Goal: Task Accomplishment & Management: Use online tool/utility

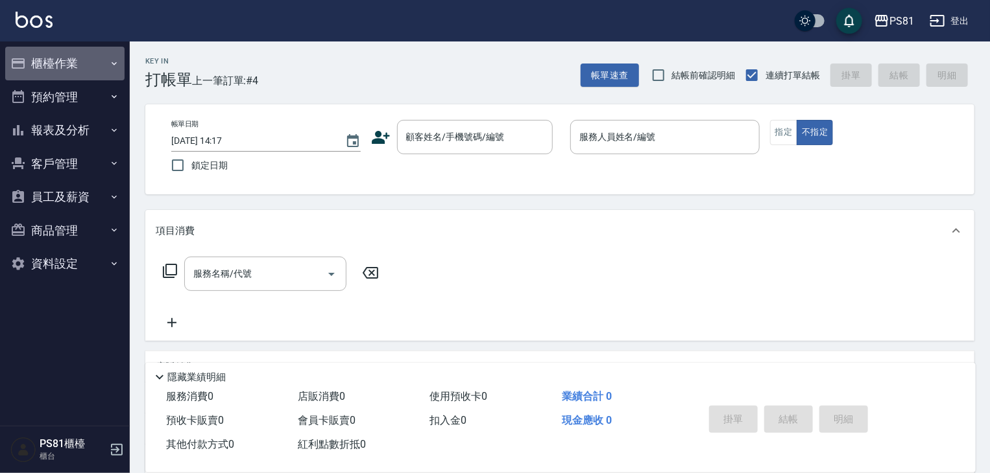
drag, startPoint x: 93, startPoint y: 72, endPoint x: 97, endPoint y: 89, distance: 17.2
click at [95, 72] on button "櫃檯作業" at bounding box center [64, 64] width 119 height 34
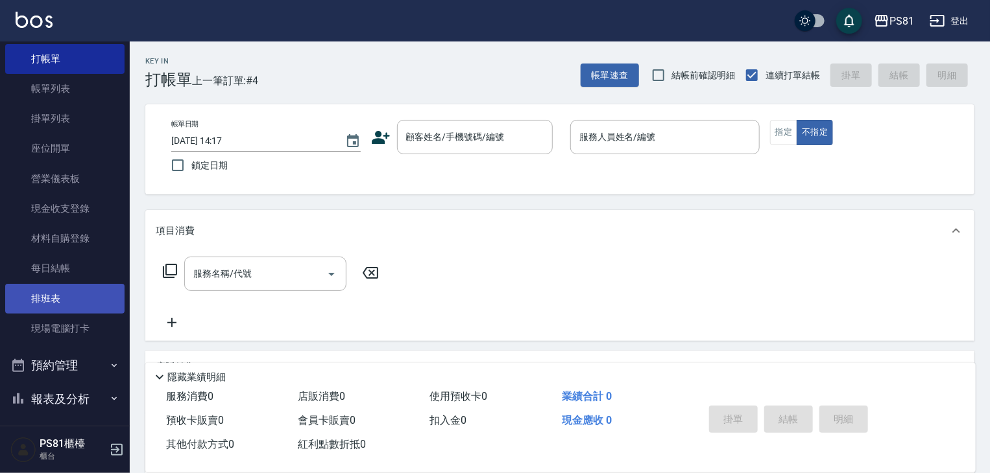
scroll to position [65, 0]
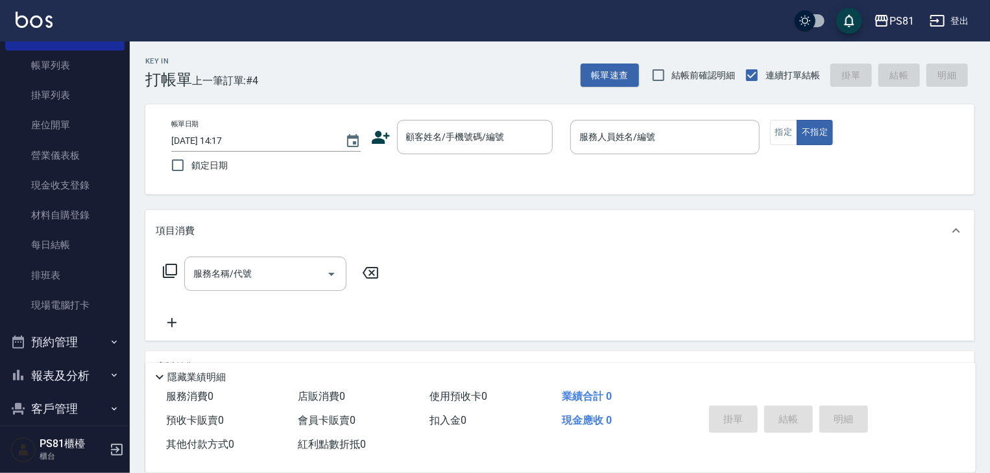
click at [75, 374] on button "報表及分析" at bounding box center [64, 376] width 119 height 34
click at [67, 89] on link "掛單列表" at bounding box center [64, 95] width 119 height 30
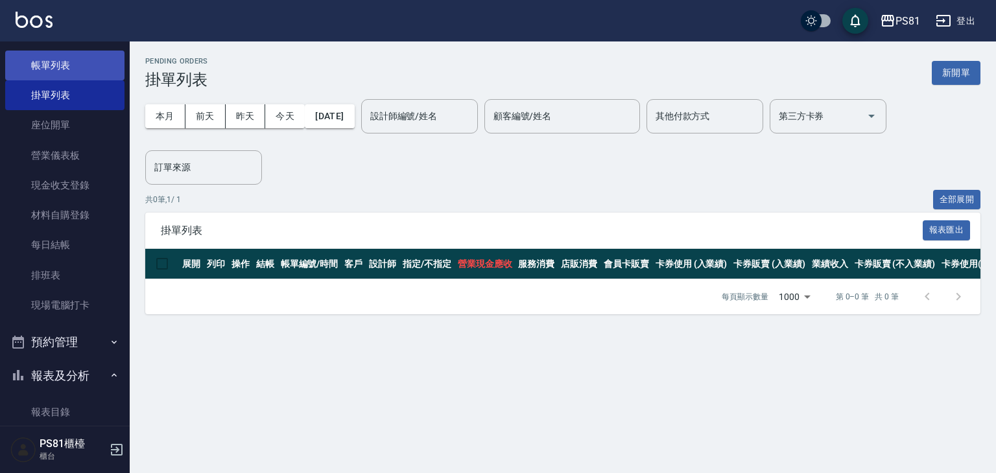
click at [78, 58] on link "帳單列表" at bounding box center [64, 66] width 119 height 30
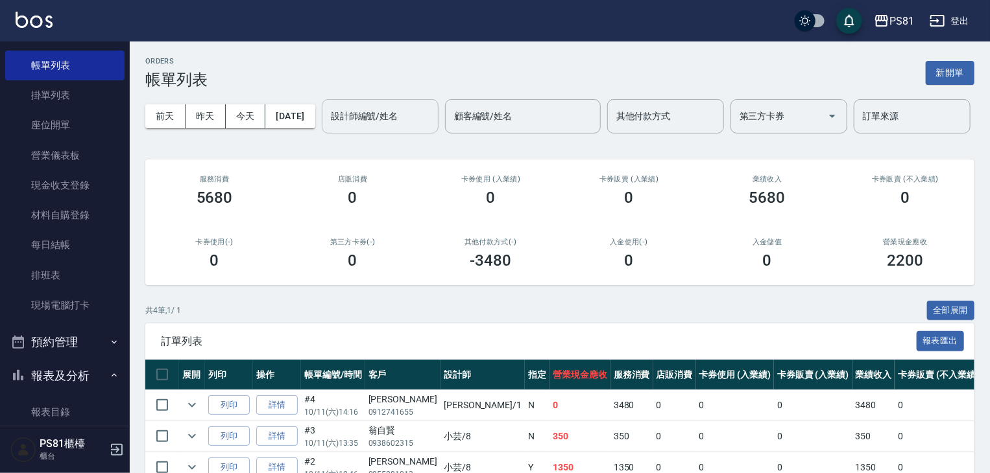
click at [322, 134] on div "設計師編號/姓名 設計師編號/姓名" at bounding box center [380, 116] width 117 height 34
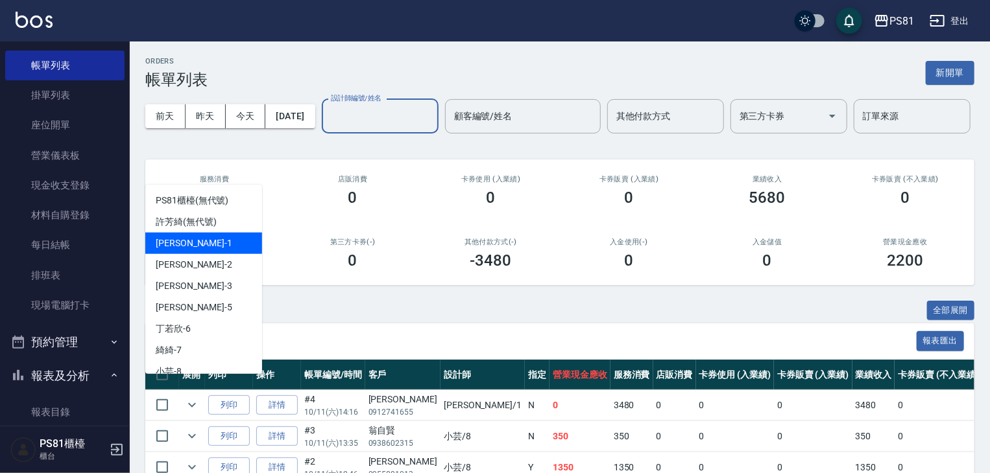
click at [211, 252] on div "[PERSON_NAME] -1" at bounding box center [203, 243] width 117 height 21
type input "[PERSON_NAME]-1"
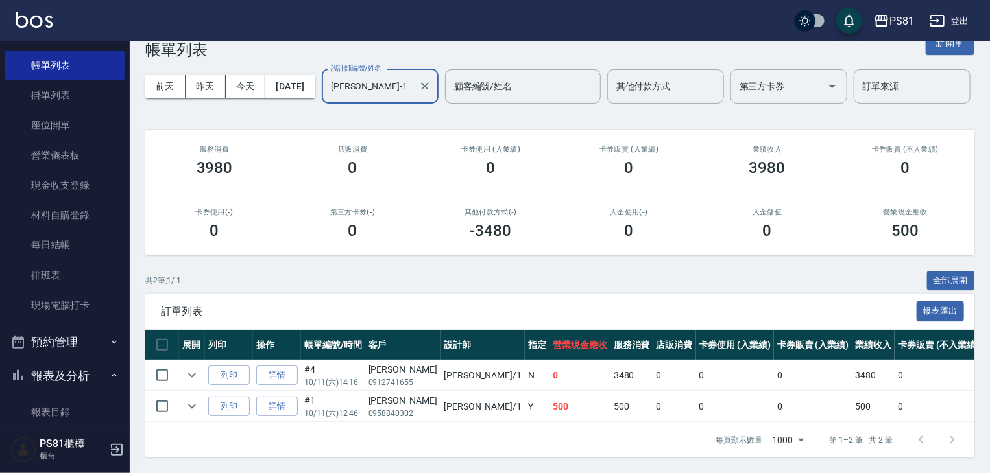
scroll to position [80, 0]
click at [269, 374] on link "詳情" at bounding box center [277, 376] width 42 height 20
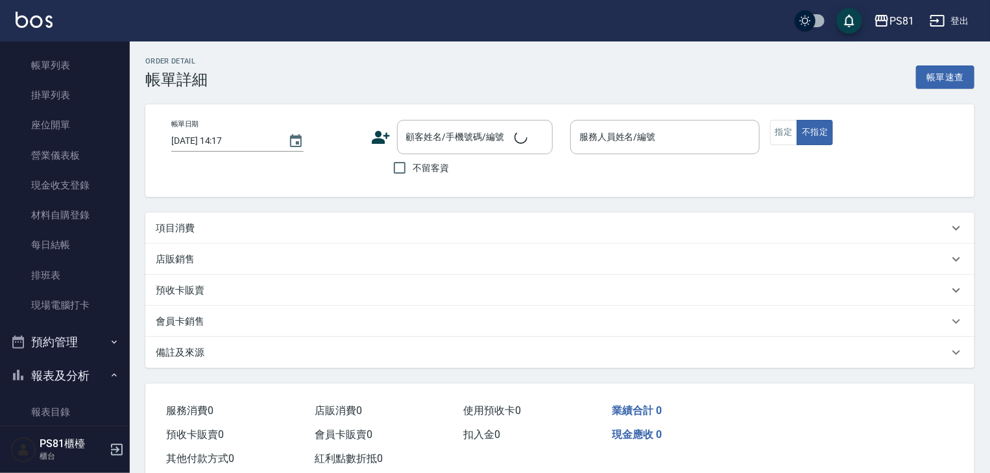
type input "[DATE] 14:16"
type input "[PERSON_NAME]-1"
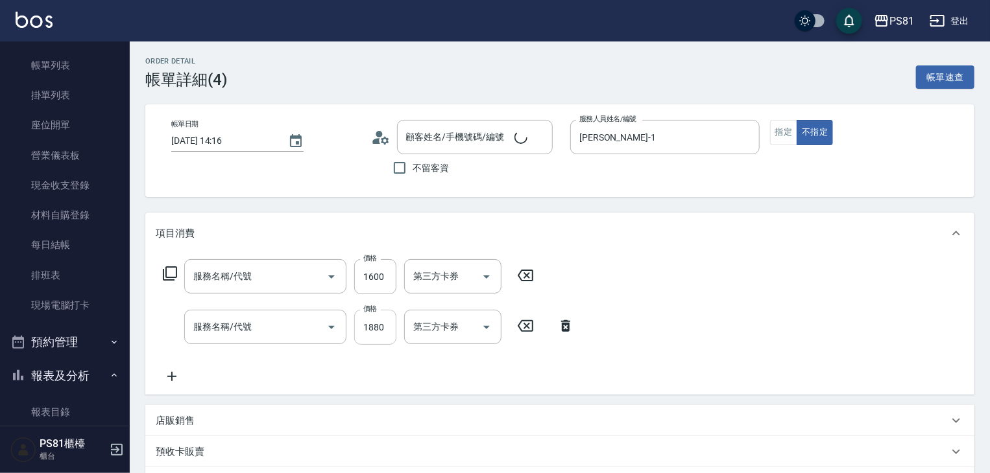
type input "[PERSON_NAME]/0912741655/"
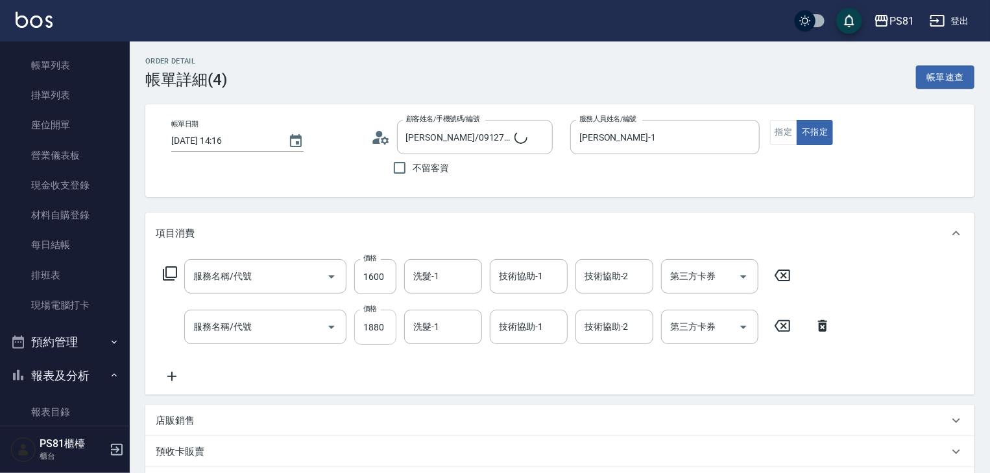
type input "日本結構護髮(108)"
type input "旗艦染髮(807)"
click at [791, 135] on button "指定" at bounding box center [784, 132] width 28 height 25
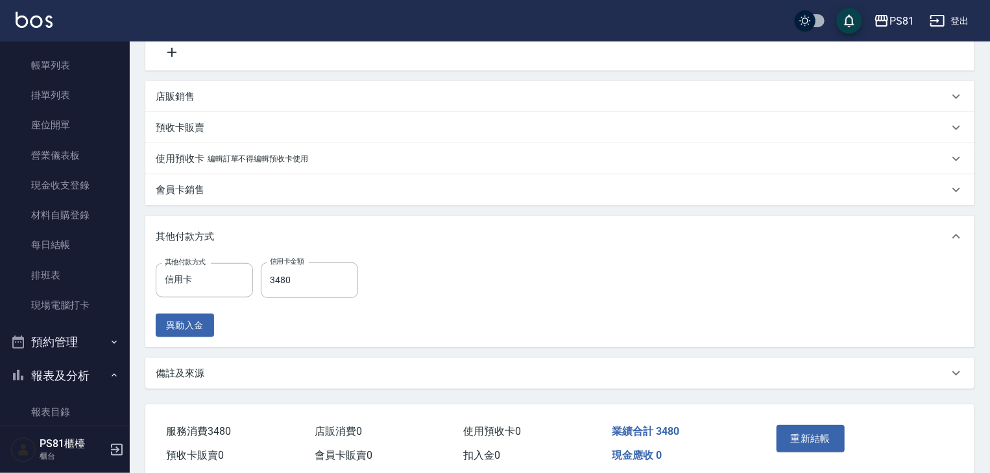
scroll to position [379, 0]
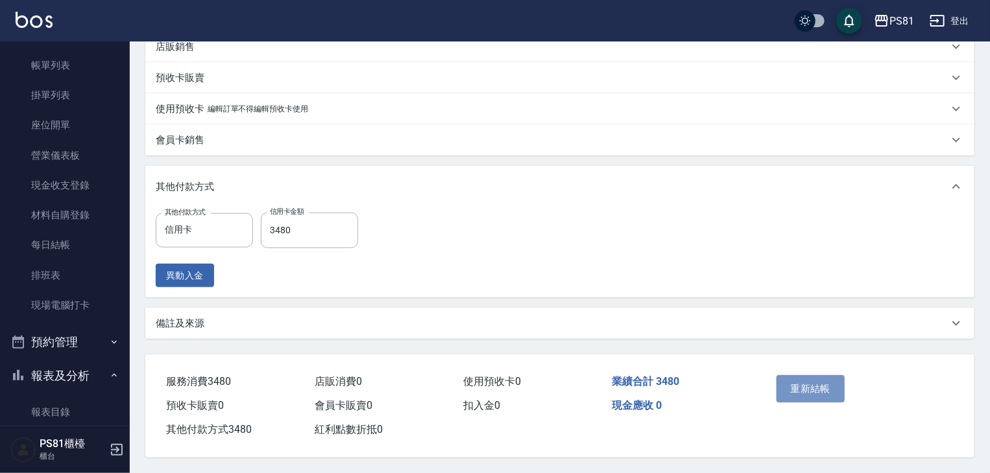
click at [817, 380] on button "重新結帳" at bounding box center [810, 389] width 69 height 27
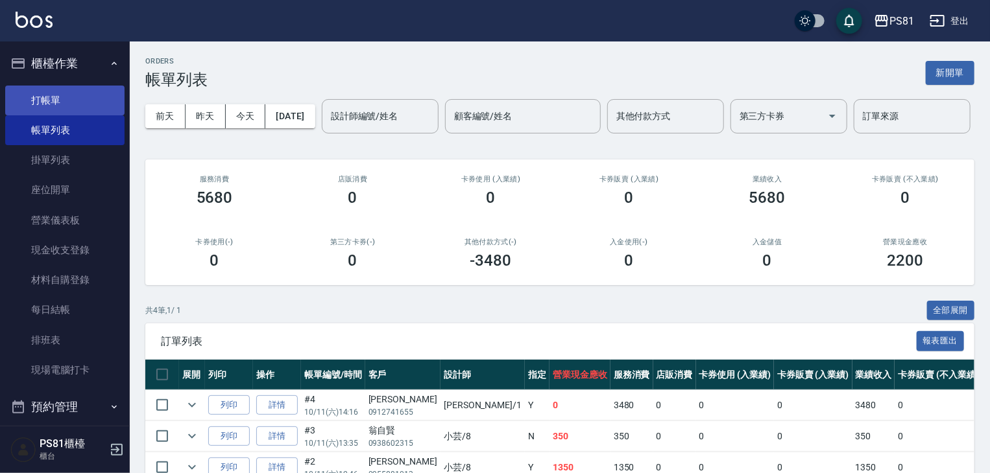
click at [60, 97] on link "打帳單" at bounding box center [64, 101] width 119 height 30
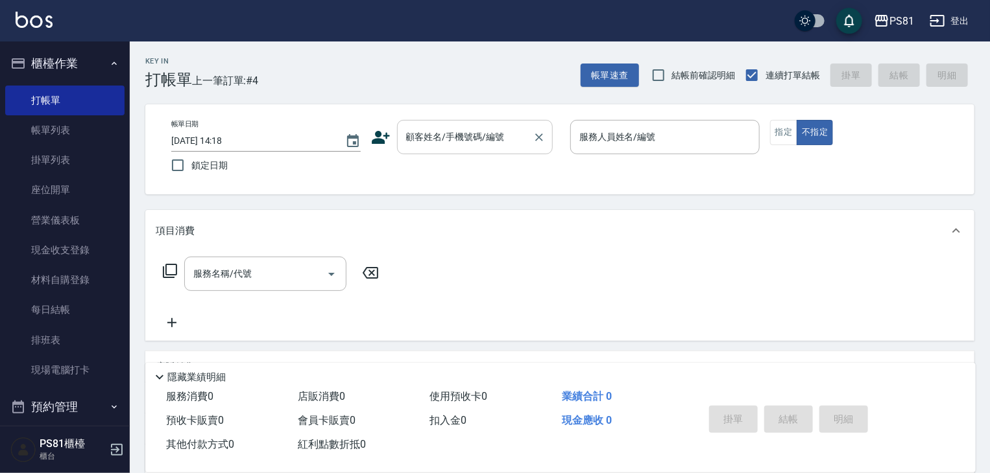
drag, startPoint x: 461, startPoint y: 116, endPoint x: 462, endPoint y: 126, distance: 9.8
click at [462, 121] on div "帳單日期 [DATE] 14:18 鎖定日期 顧客姓名/手機號碼/編號 顧客姓名/手機號碼/編號 服務人員姓名/編號 服務人員姓名/編號 指定 不指定" at bounding box center [559, 149] width 829 height 90
click at [464, 132] on div "顧客姓名/手機號碼/編號 顧客姓名/手機號碼/編號" at bounding box center [475, 137] width 156 height 34
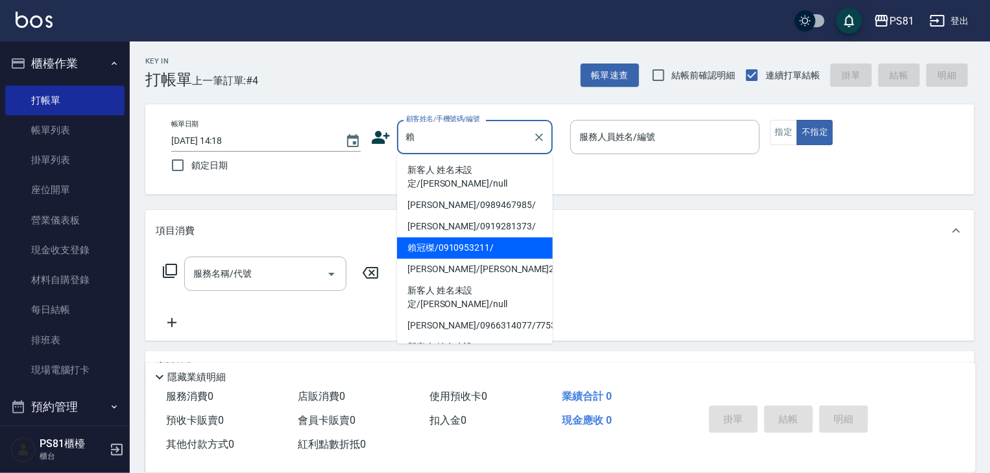
click at [425, 237] on li "賴冠榤/0910953211/" at bounding box center [475, 247] width 156 height 21
type input "賴冠榤/0910953211/"
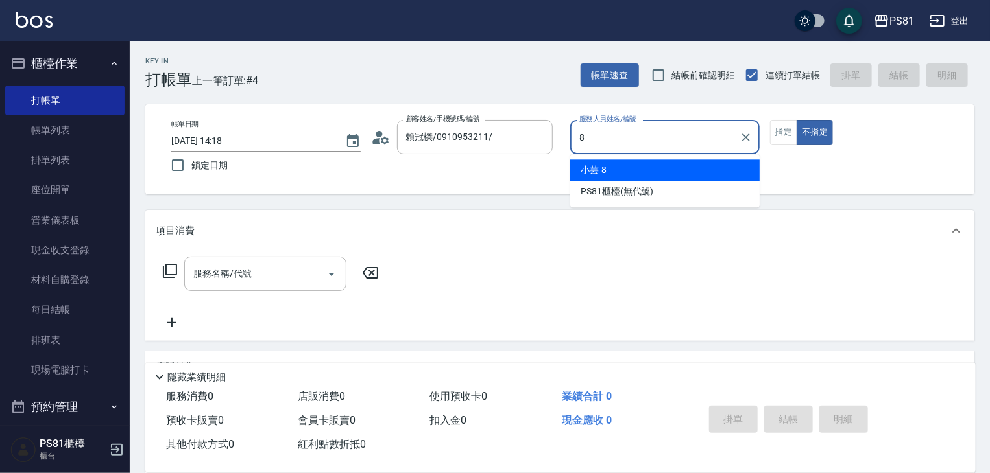
type input "小芸-8"
type button "false"
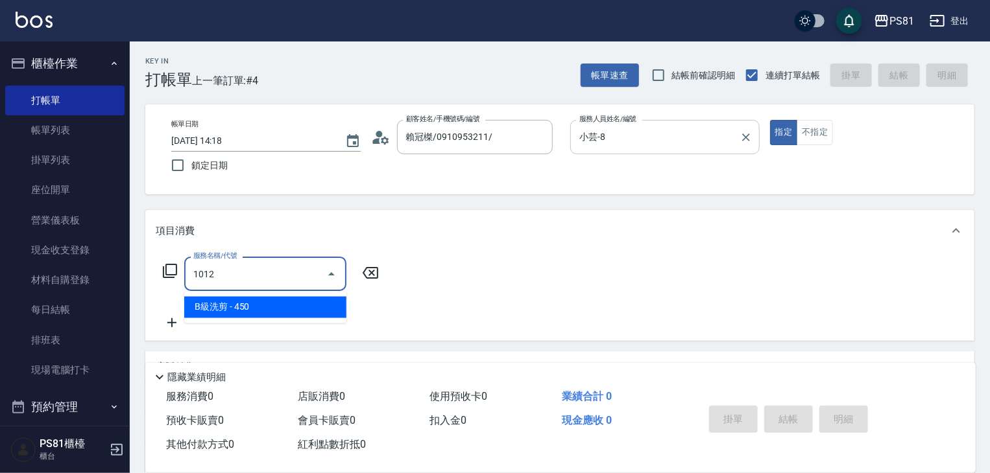
type input "B級洗剪(1012)"
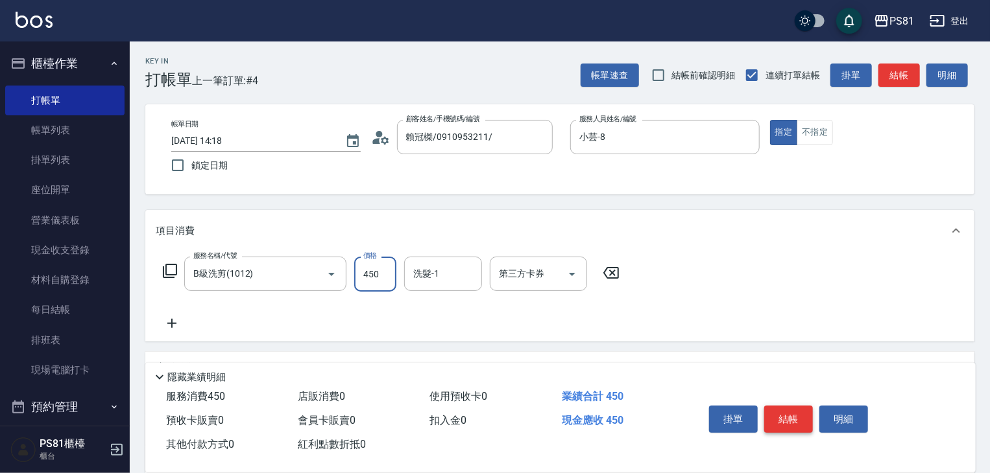
click at [791, 411] on button "結帳" at bounding box center [788, 419] width 49 height 27
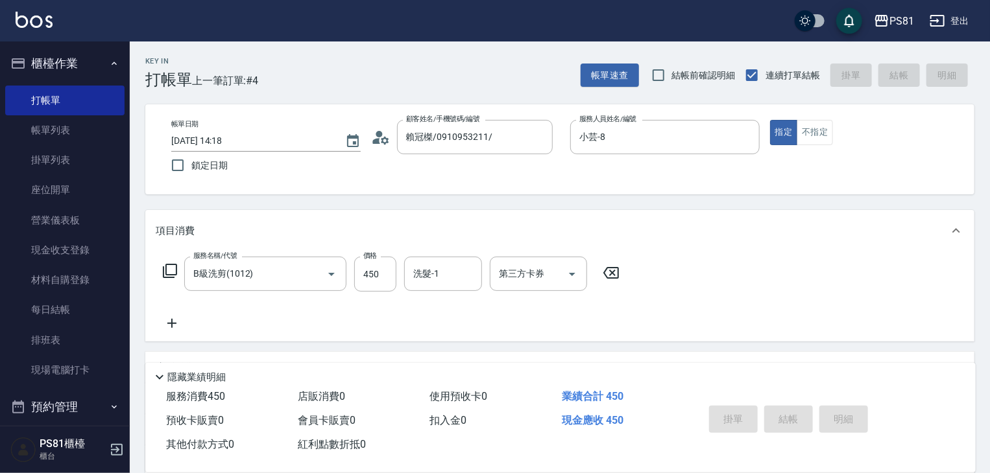
type input "[DATE] 14:23"
